Goal: Navigation & Orientation: Find specific page/section

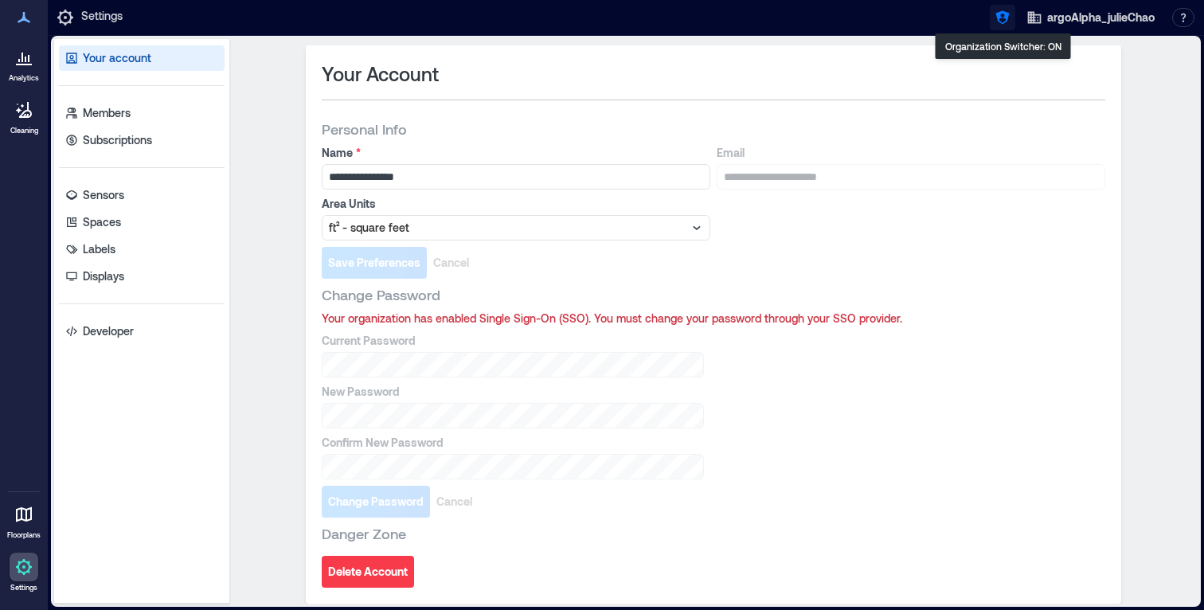
click at [1001, 23] on icon "button" at bounding box center [1003, 18] width 14 height 14
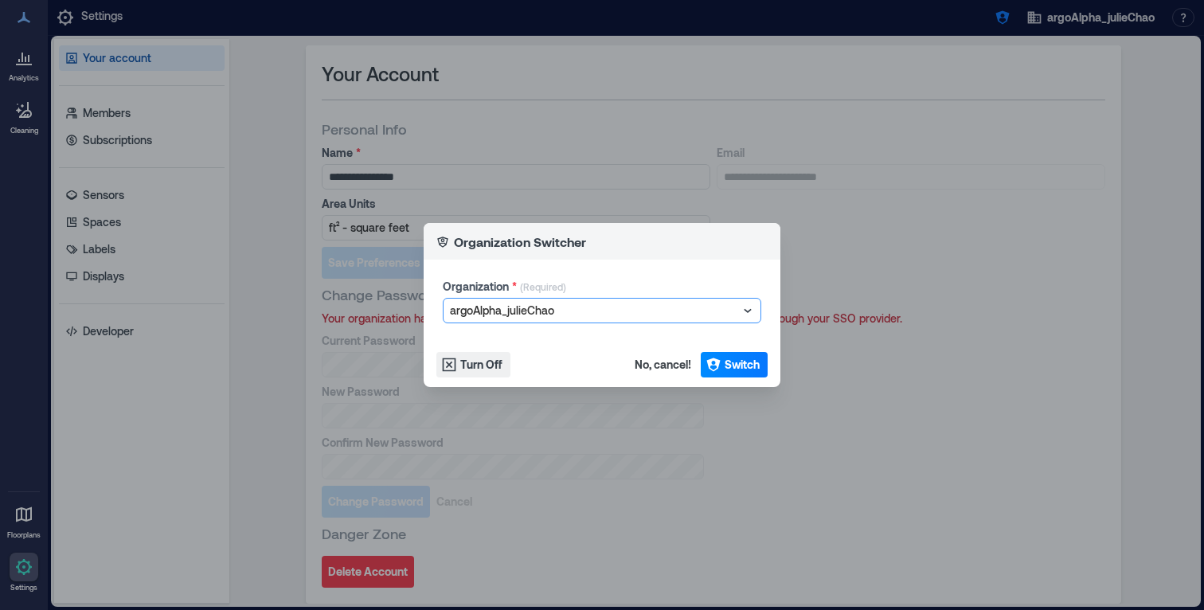
click at [589, 143] on div "Organization Switcher Organization * (Required) option argoAlpha_julieChao, sel…" at bounding box center [602, 305] width 1204 height 610
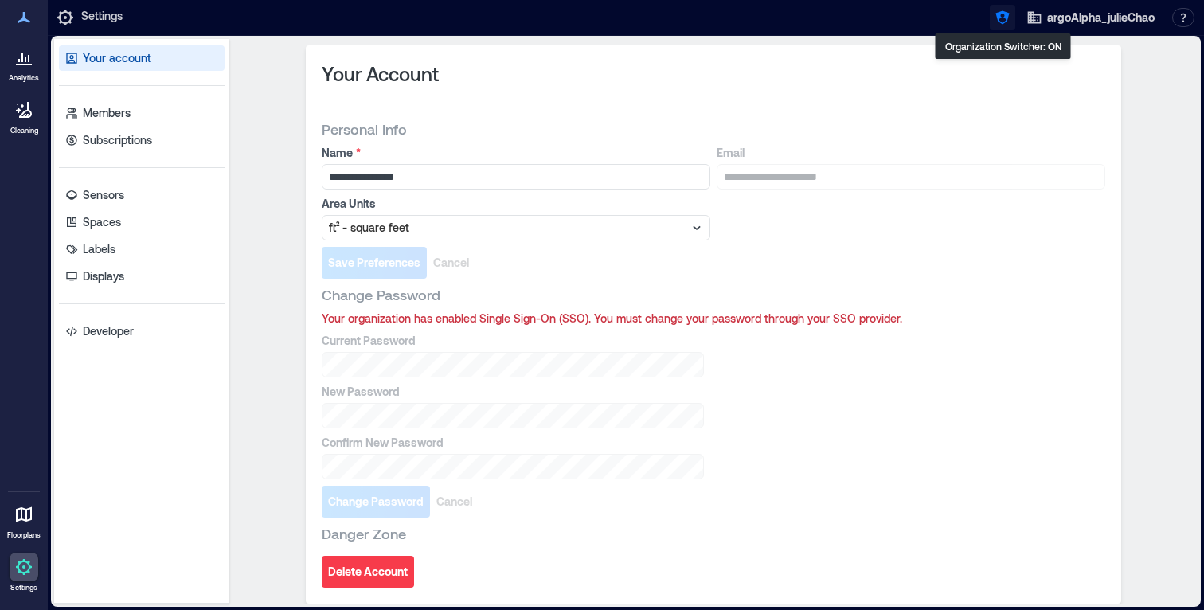
click at [1008, 11] on icon "button" at bounding box center [1003, 18] width 16 height 16
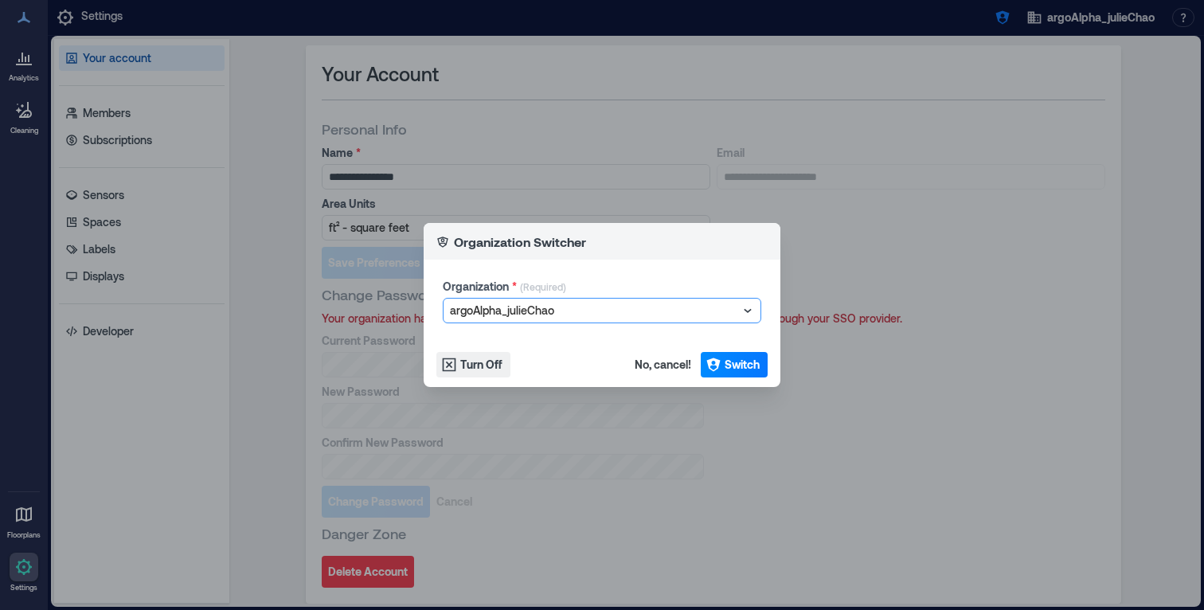
click at [614, 320] on div "argoAlpha_julieChao" at bounding box center [594, 310] width 292 height 22
click at [589, 305] on div at bounding box center [594, 310] width 288 height 19
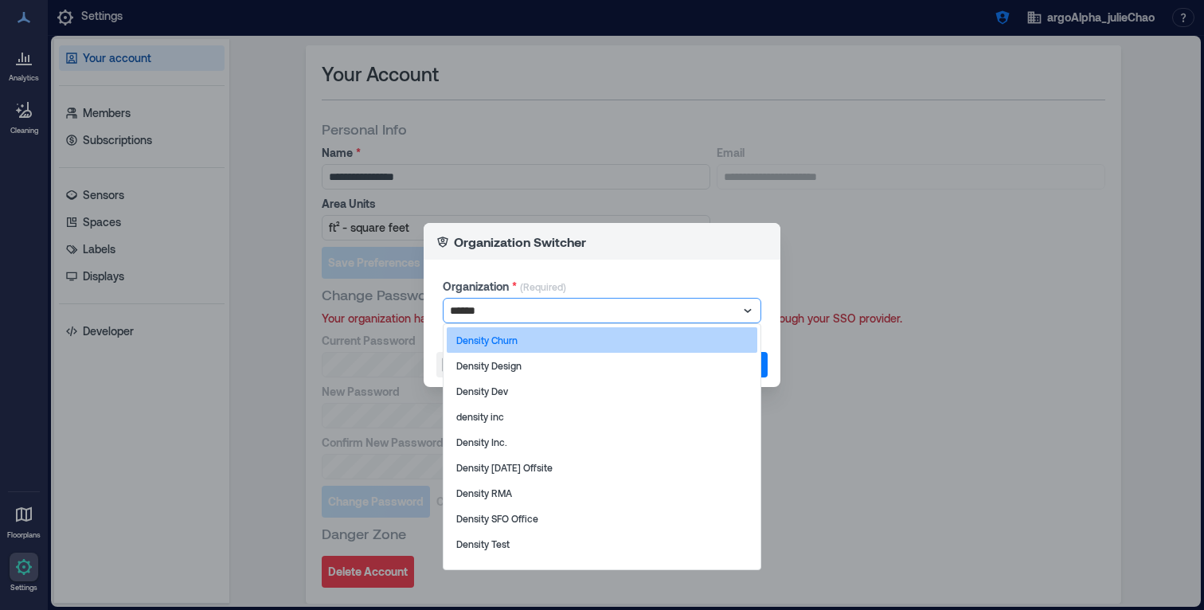
type input "*******"
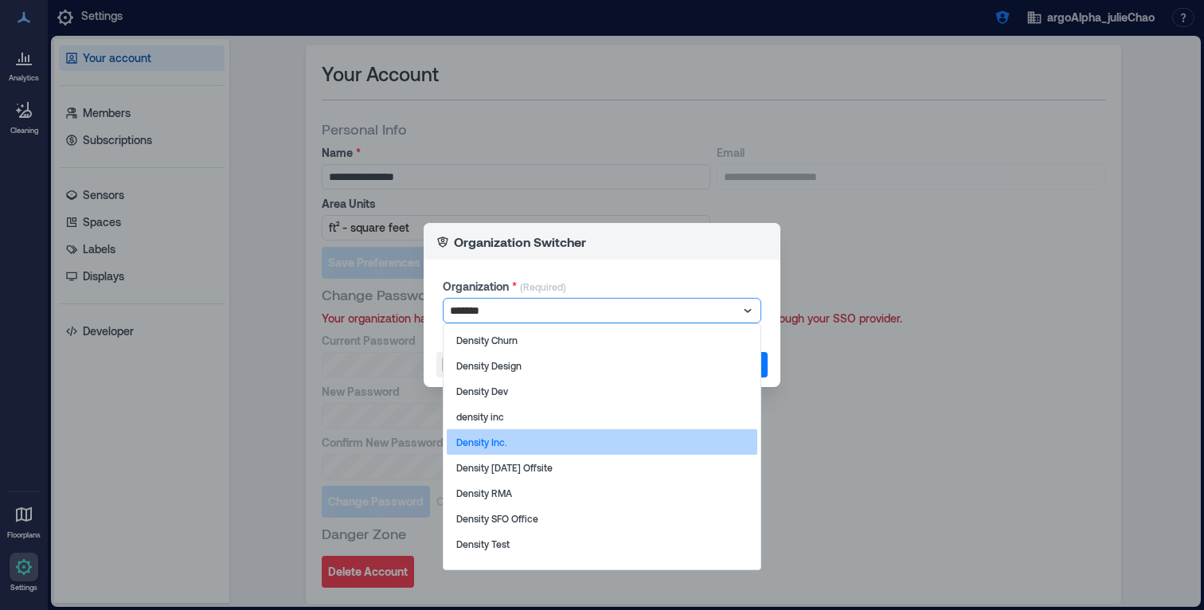
click at [517, 441] on div "Density Inc." at bounding box center [602, 441] width 311 height 25
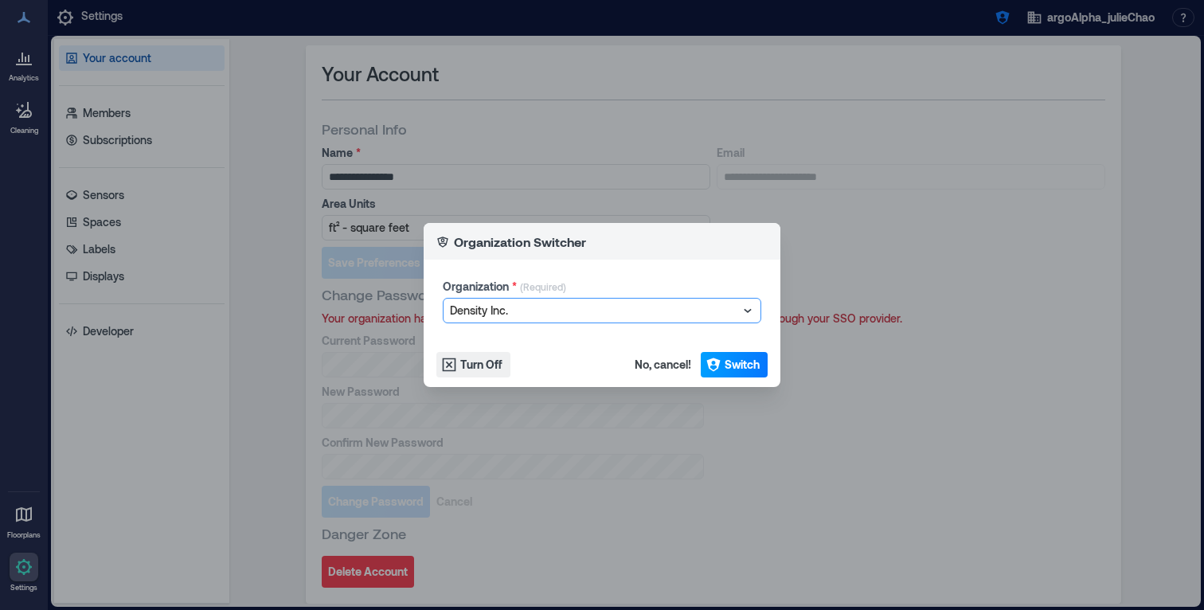
click at [747, 366] on span "Switch" at bounding box center [742, 365] width 35 height 16
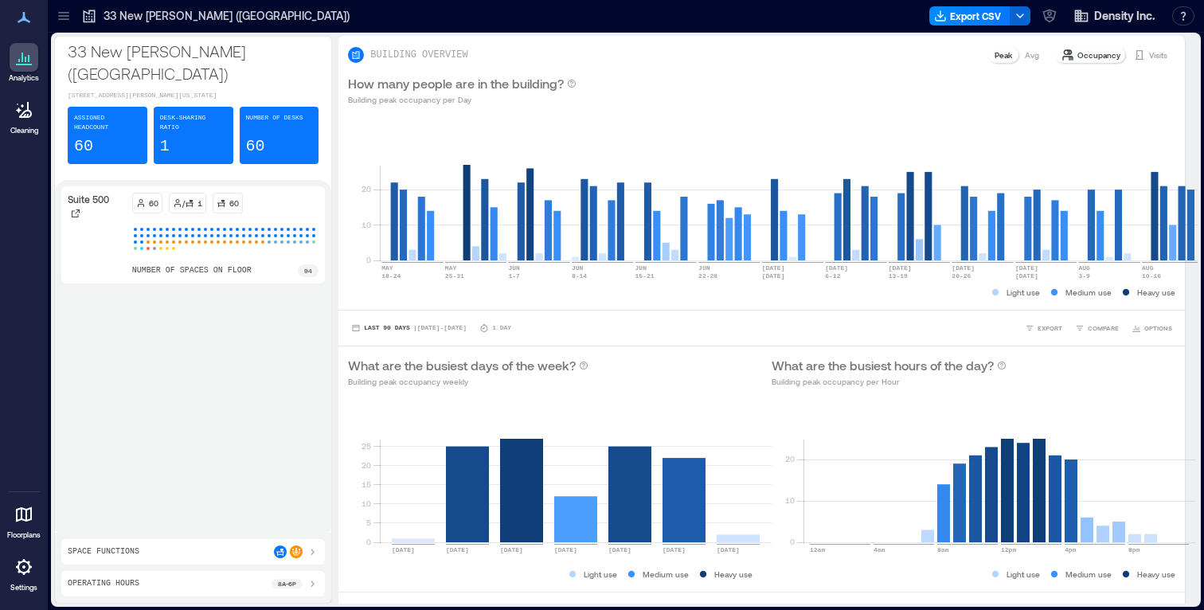
click at [18, 523] on icon at bounding box center [23, 514] width 19 height 19
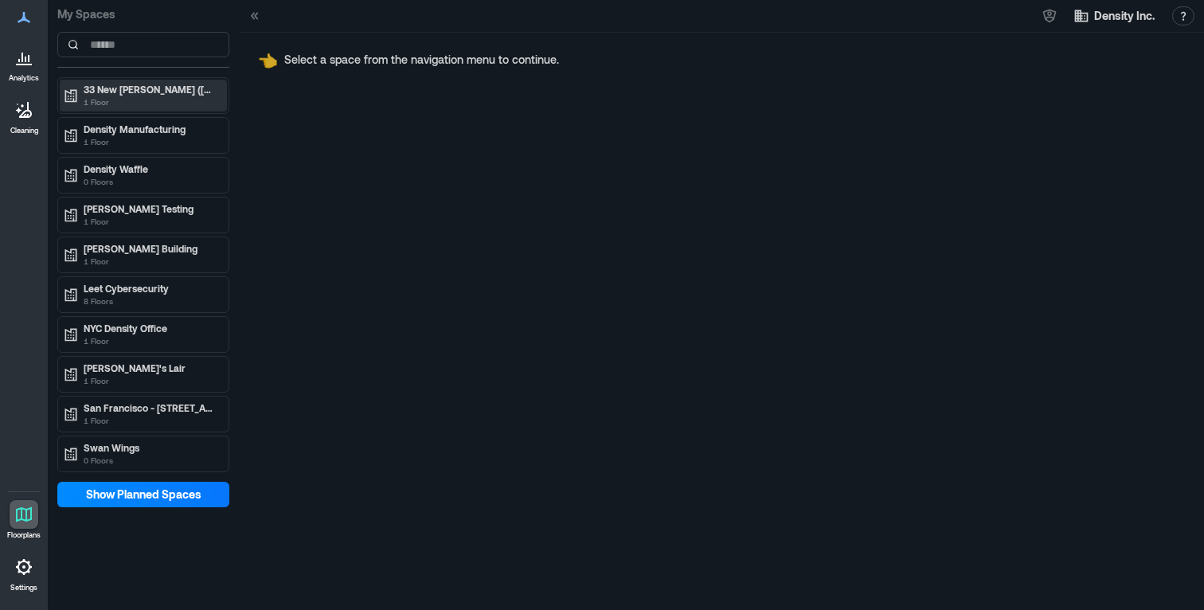
click at [162, 86] on p "33 New [PERSON_NAME] ([GEOGRAPHIC_DATA])" at bounding box center [151, 89] width 134 height 13
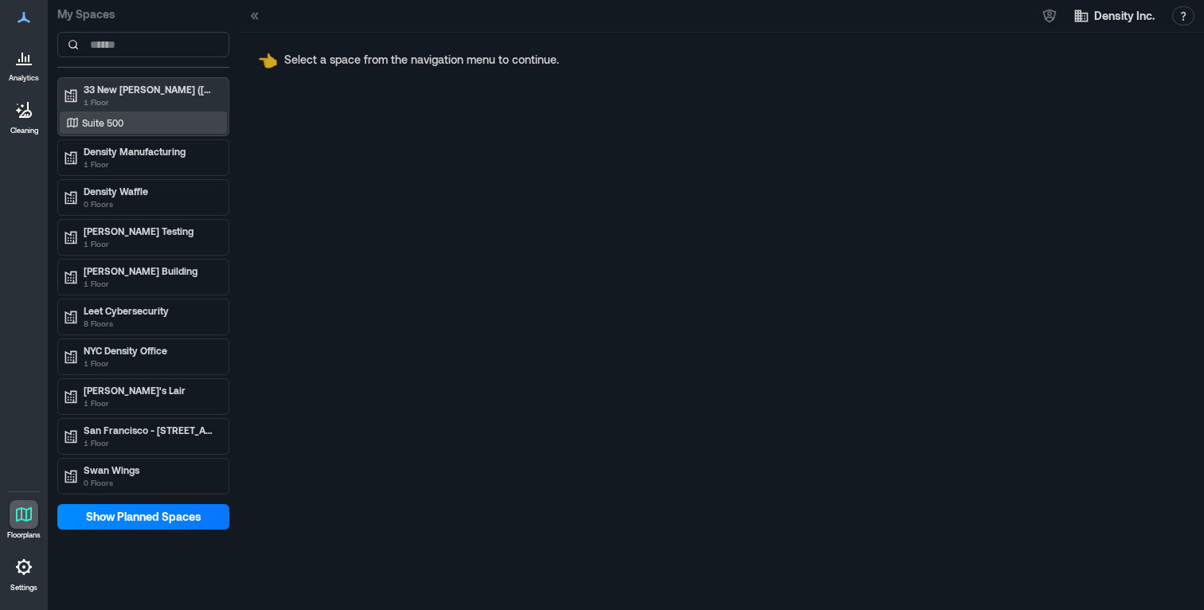
click at [140, 128] on div "Suite 500" at bounding box center [140, 123] width 155 height 16
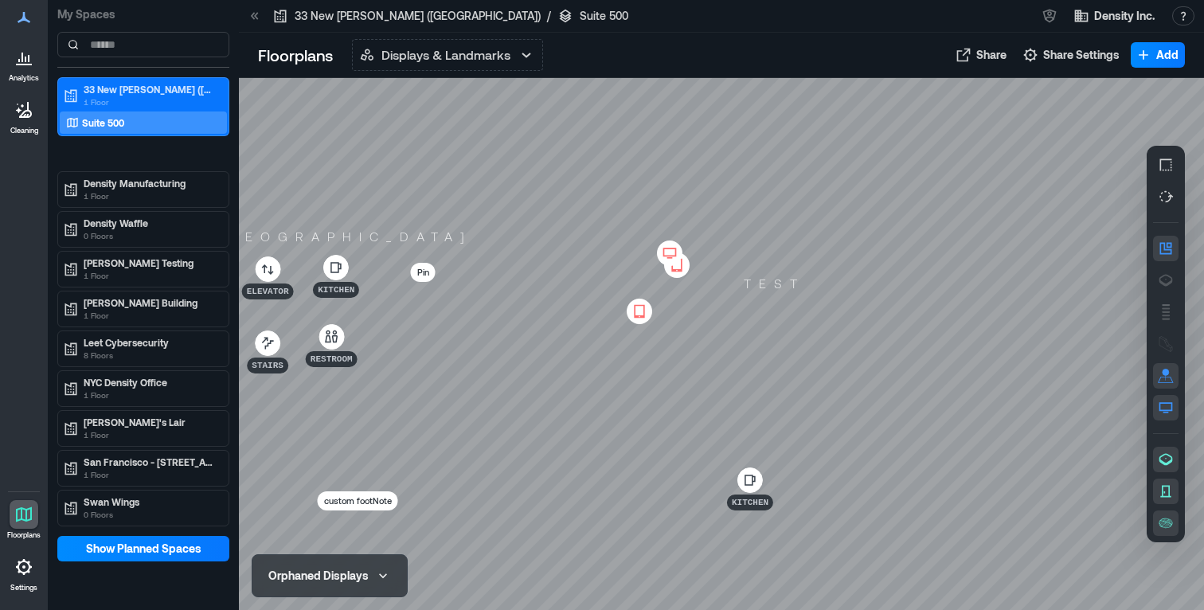
click at [667, 248] on icon at bounding box center [669, 253] width 19 height 16
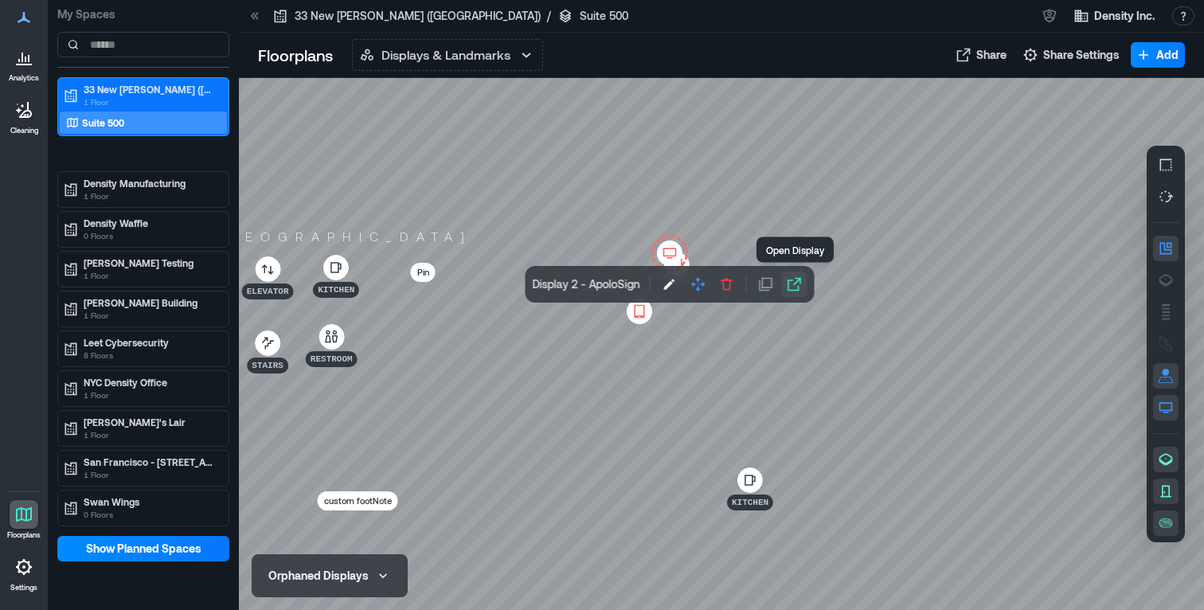
click at [794, 285] on icon "button" at bounding box center [795, 284] width 16 height 16
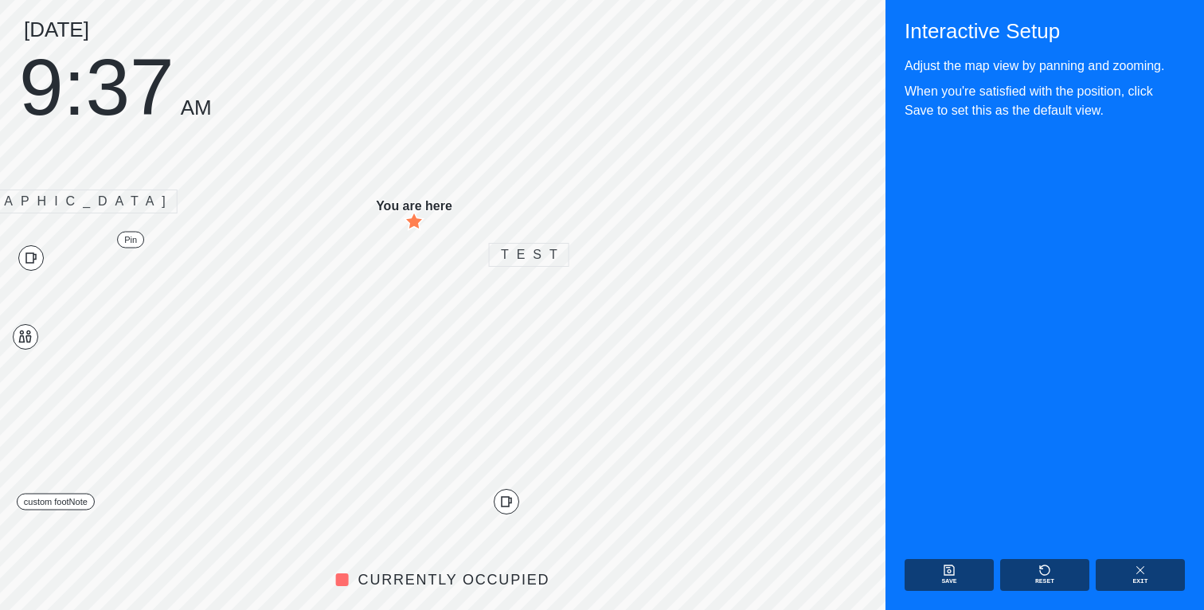
click at [147, 88] on div "[DATE] 9:37 AM" at bounding box center [115, 70] width 193 height 102
click at [1144, 571] on icon "button" at bounding box center [1140, 570] width 13 height 13
